Goal: Find contact information: Find contact information

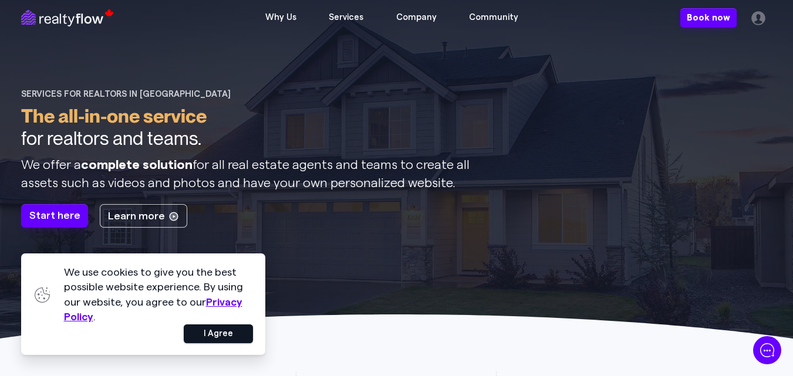
scroll to position [3175, 0]
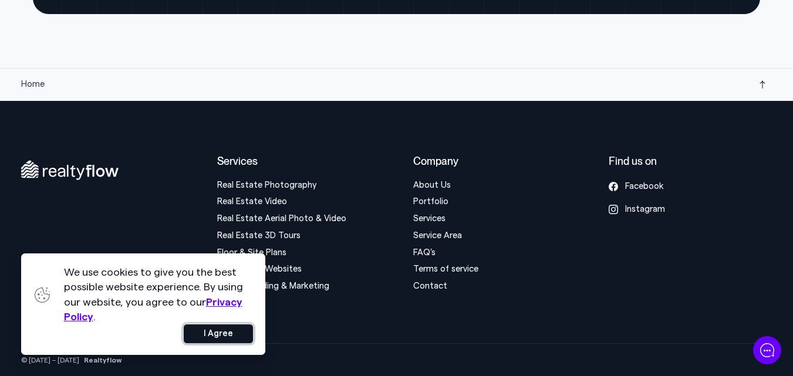
click at [218, 336] on button "I Agree" at bounding box center [218, 334] width 69 height 19
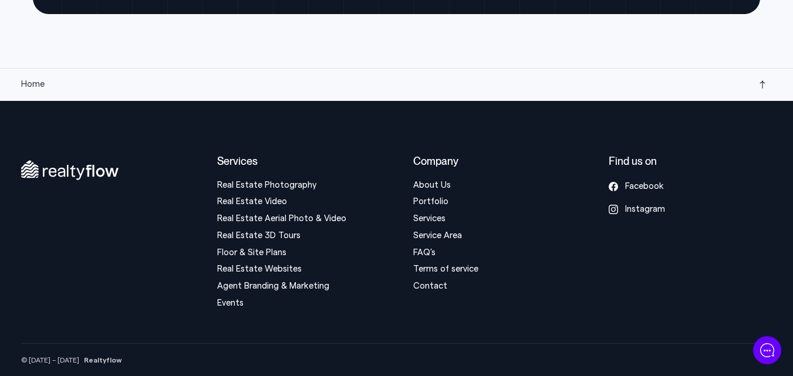
click at [382, 336] on div "Services Real Estate Photography Real Estate Video Real Estate Aerial Photo & V…" at bounding box center [396, 265] width 751 height 221
drag, startPoint x: 73, startPoint y: 360, endPoint x: 157, endPoint y: 368, distance: 84.4
click at [157, 368] on div "© [DATE] – [DATE] Realtyflow" at bounding box center [396, 360] width 751 height 33
copy strong "Realtyflow"
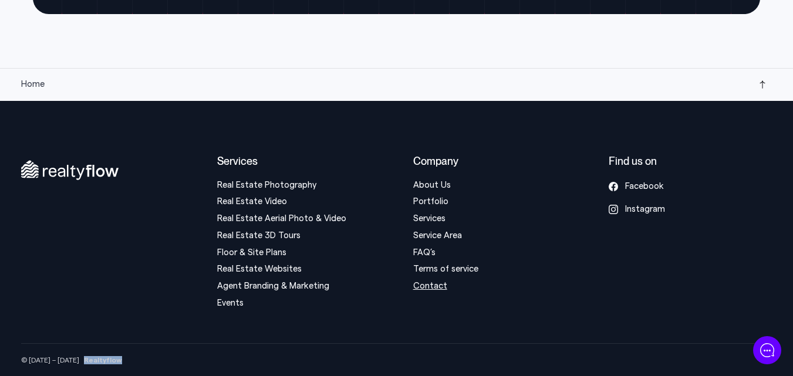
click at [434, 291] on link "Contact" at bounding box center [430, 286] width 34 height 9
click at [516, 311] on div "Company About Us Portfolio Services Service Area FAQ’s Terms of service Contact" at bounding box center [494, 233] width 163 height 156
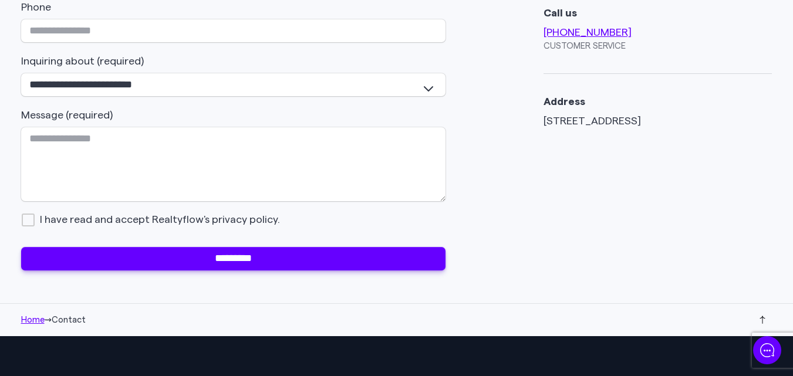
scroll to position [352, 0]
